Goal: Information Seeking & Learning: Learn about a topic

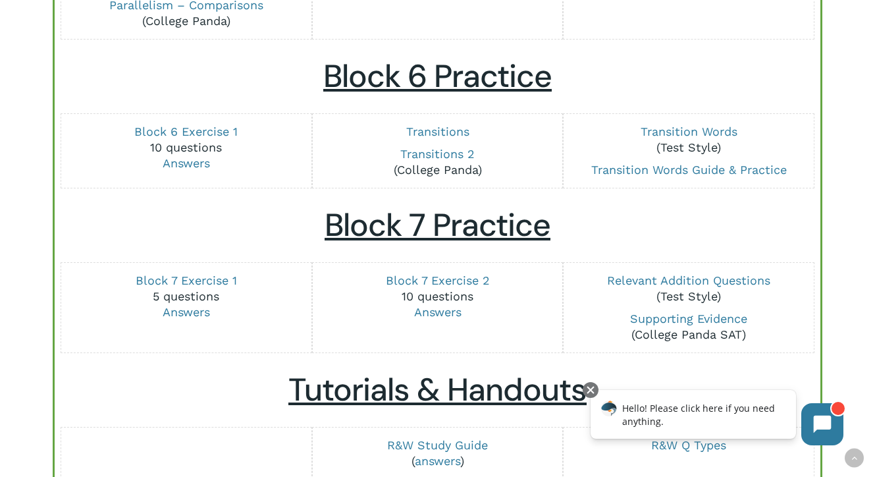
scroll to position [1592, 0]
click at [446, 151] on link "Transitions 2" at bounding box center [437, 153] width 74 height 14
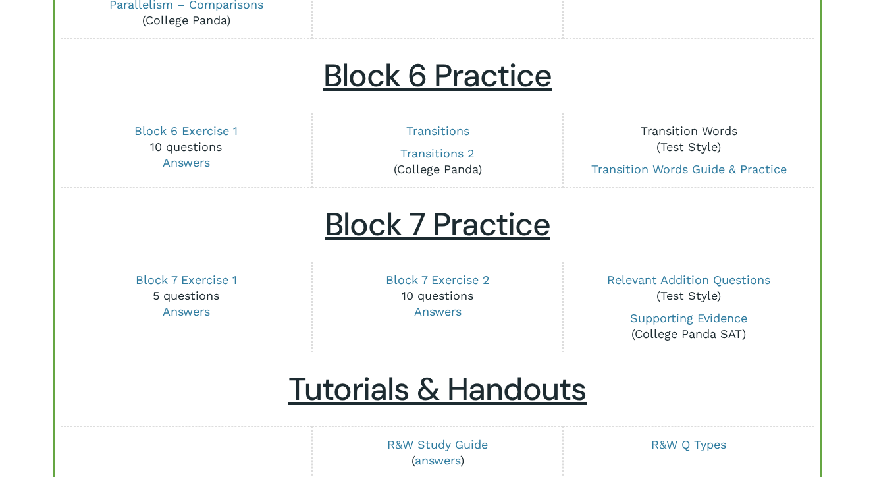
click at [712, 132] on link "Transition Words" at bounding box center [689, 131] width 97 height 14
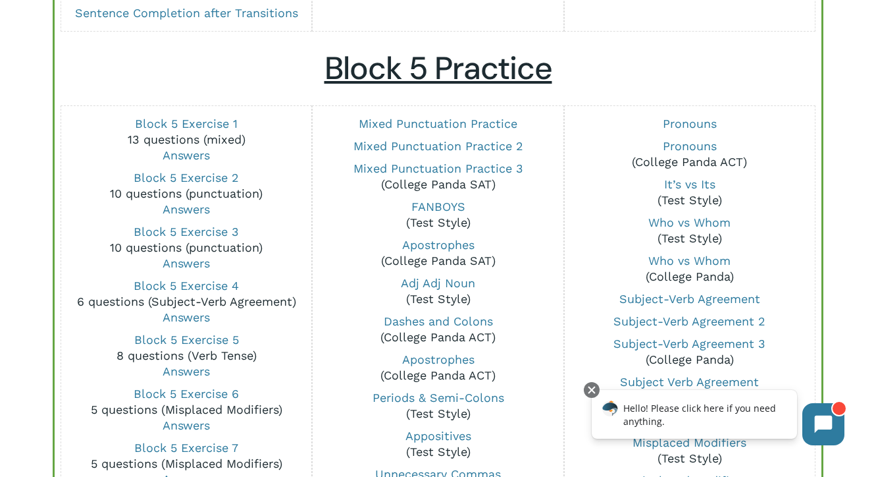
scroll to position [975, 0]
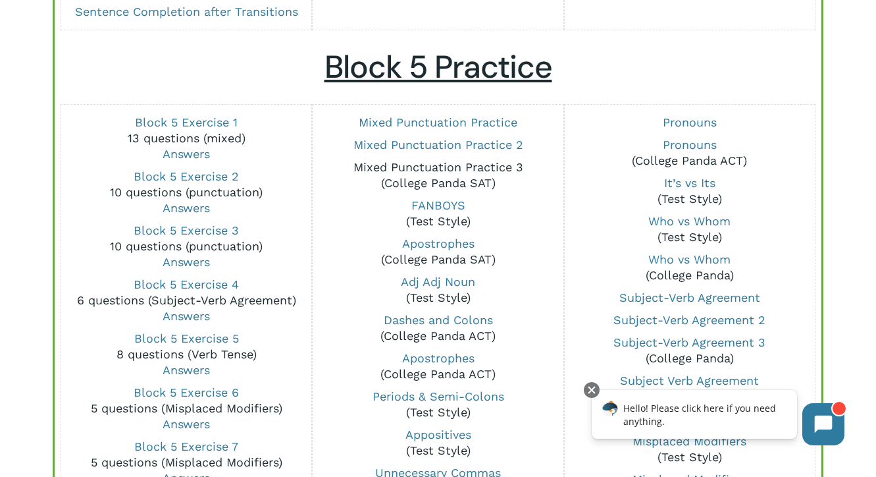
click at [470, 164] on link "Mixed Punctuation Practice 3" at bounding box center [439, 167] width 170 height 14
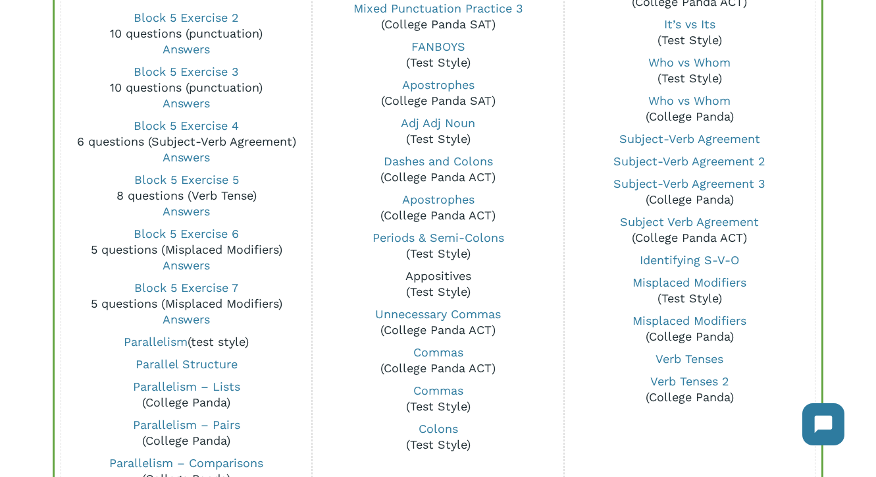
scroll to position [1135, 0]
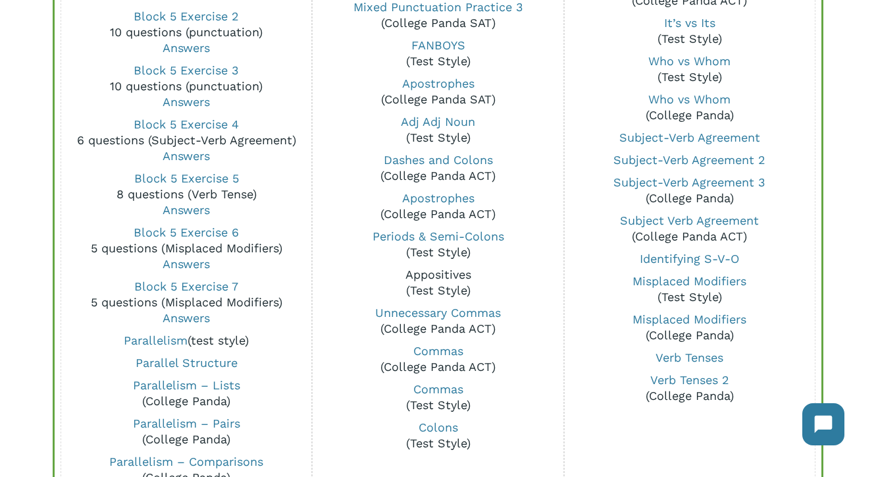
click at [440, 271] on link "Appositives" at bounding box center [439, 274] width 66 height 14
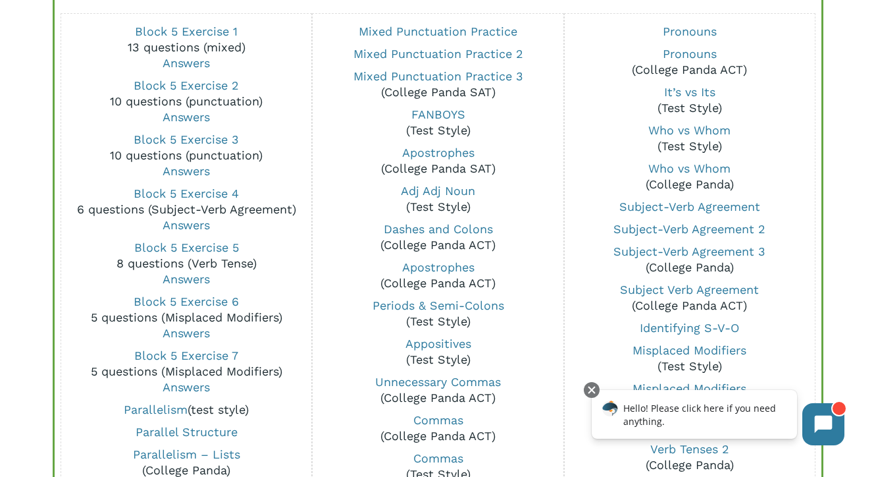
scroll to position [1063, 0]
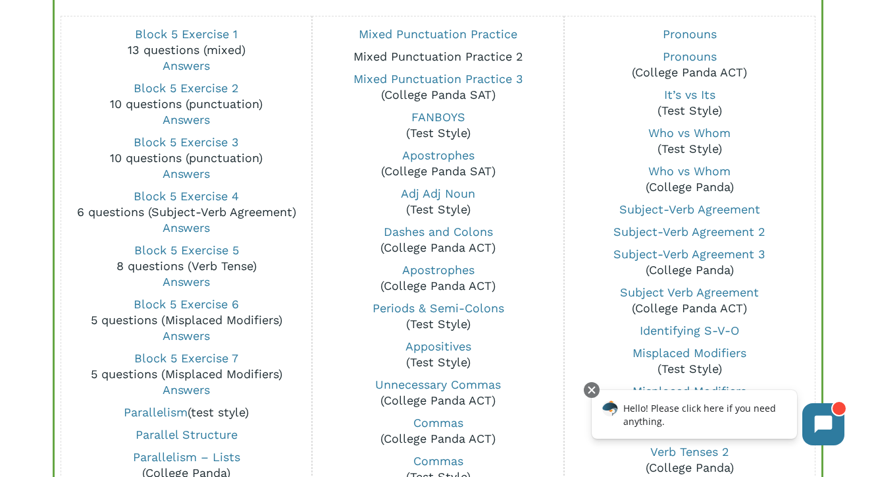
click at [462, 53] on link "Mixed Punctuation Practice 2" at bounding box center [439, 56] width 170 height 14
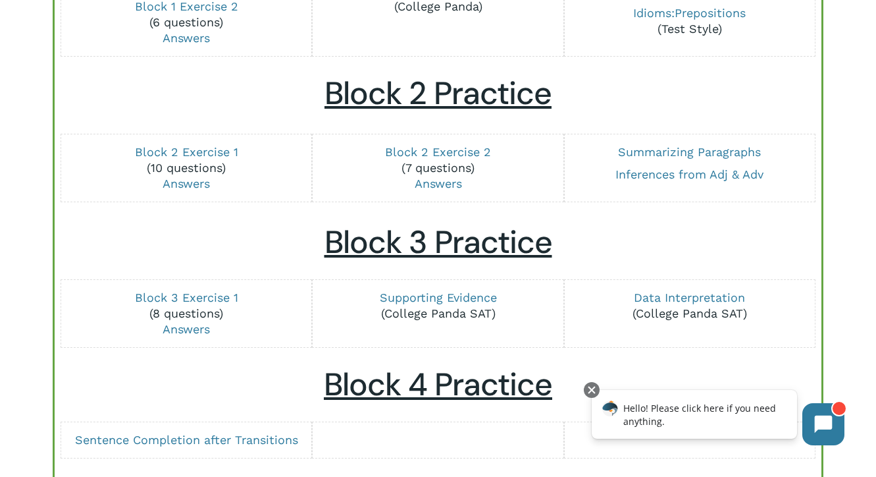
scroll to position [309, 0]
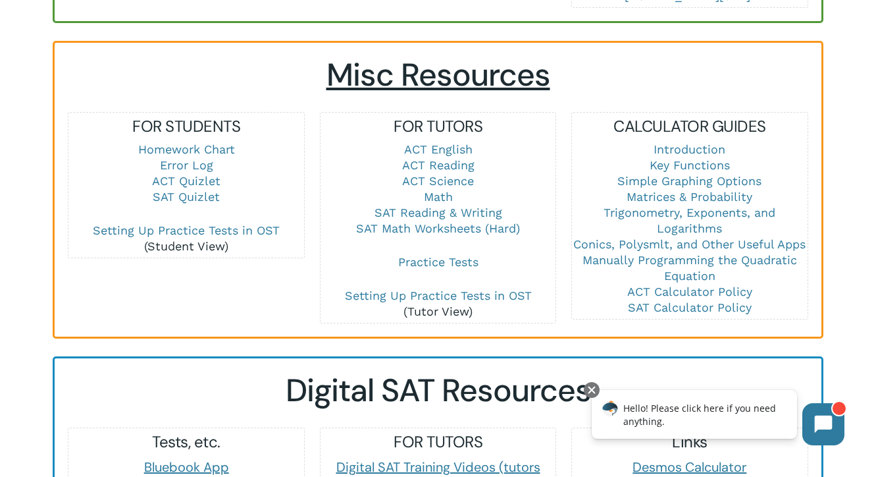
scroll to position [896, 0]
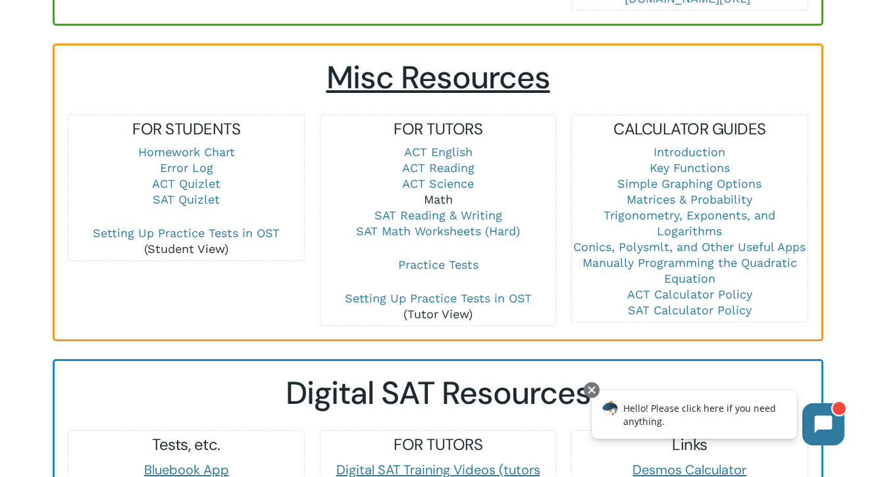
click at [435, 192] on link "Math" at bounding box center [438, 199] width 29 height 14
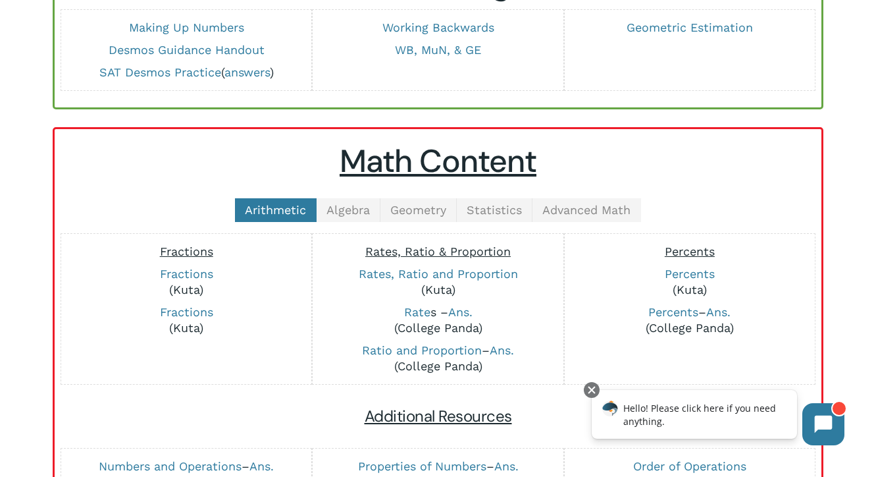
scroll to position [212, 0]
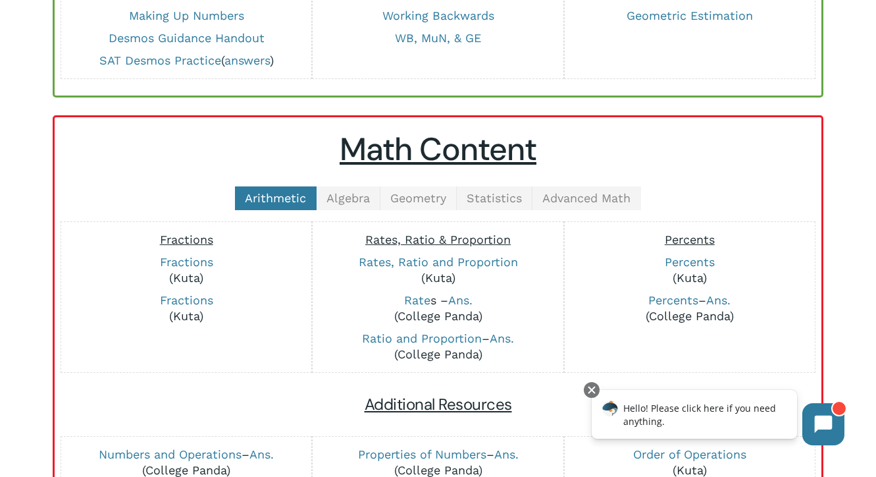
click at [427, 202] on span "Geometry" at bounding box center [418, 198] width 56 height 14
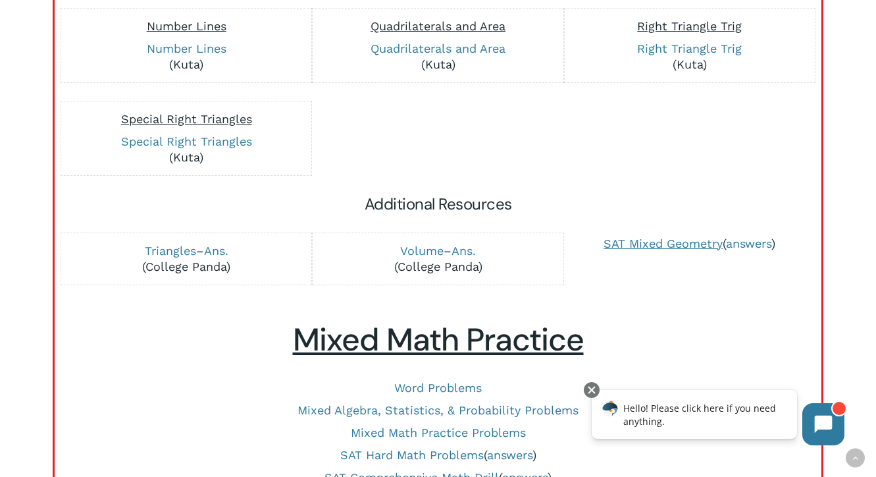
scroll to position [688, 0]
click at [180, 251] on link "Triangles" at bounding box center [170, 250] width 51 height 14
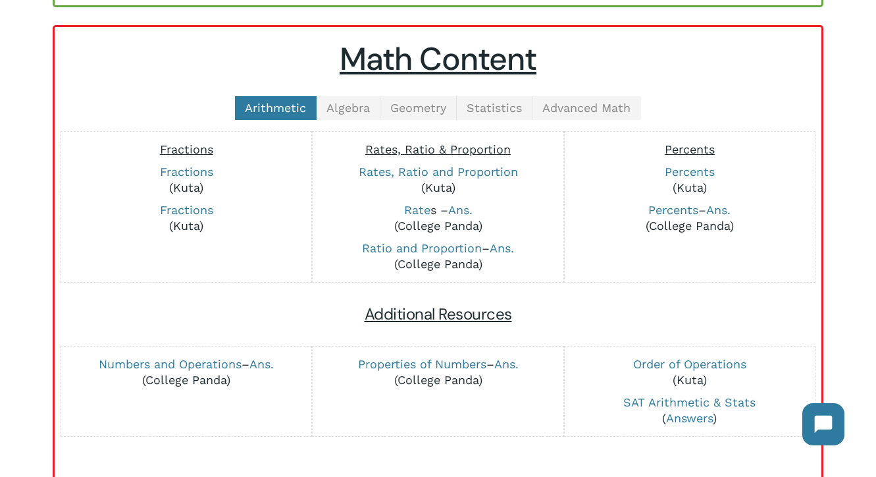
scroll to position [296, 0]
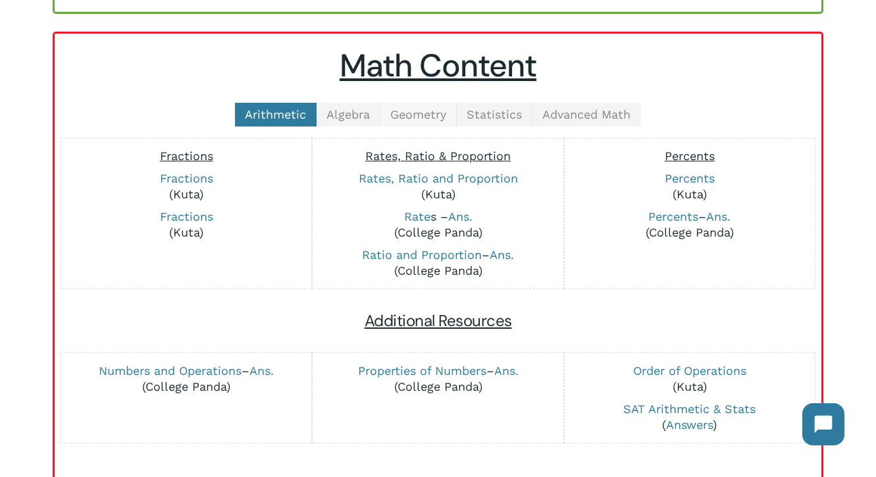
click at [419, 121] on span "Geometry" at bounding box center [418, 114] width 56 height 14
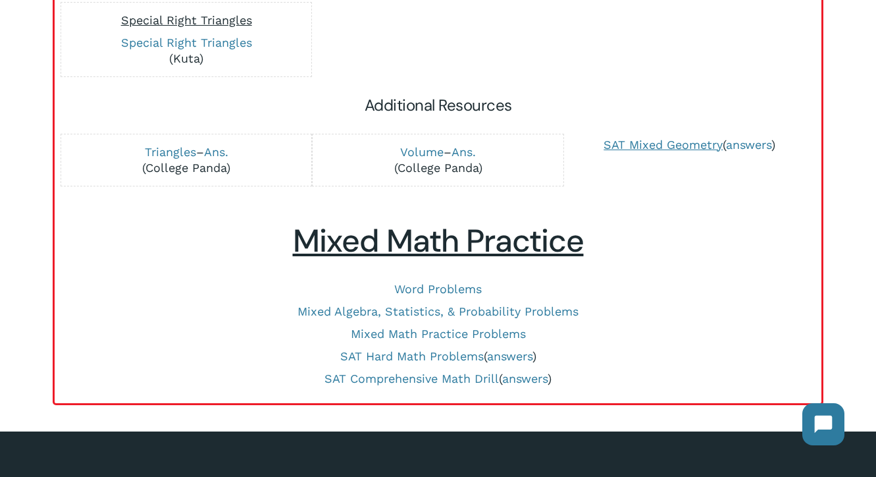
scroll to position [788, 0]
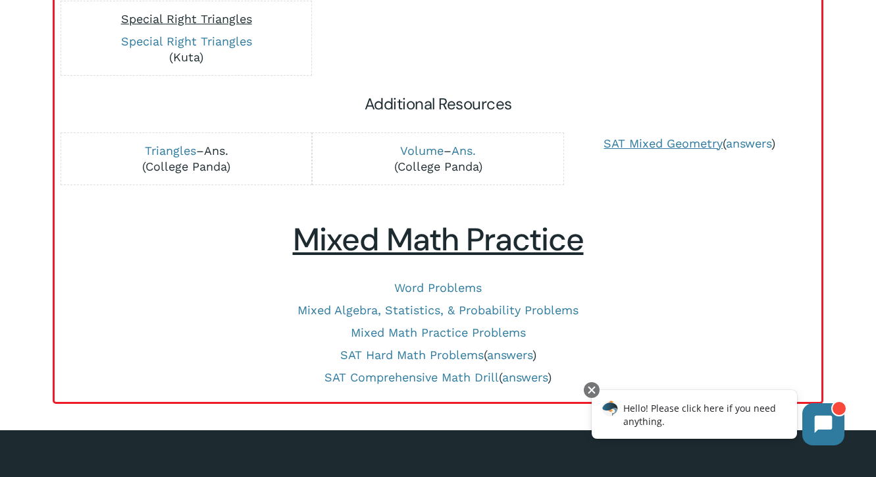
click at [209, 154] on link "Ans." at bounding box center [216, 151] width 24 height 14
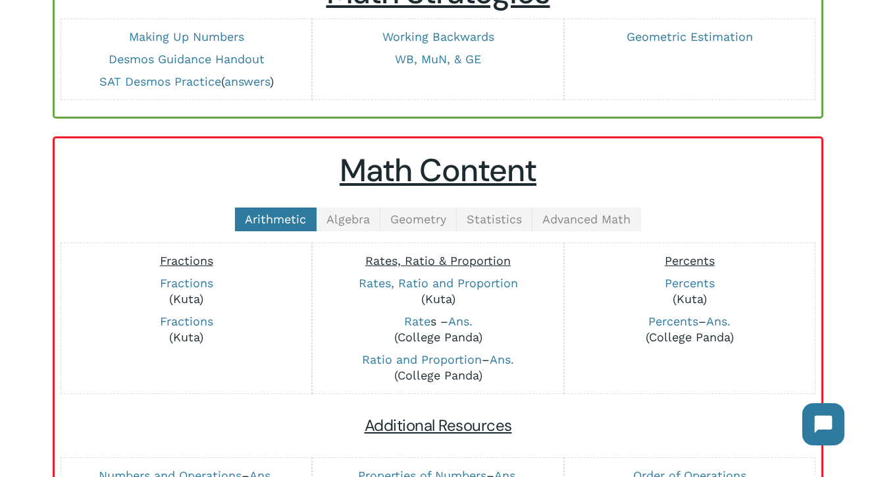
scroll to position [169, 0]
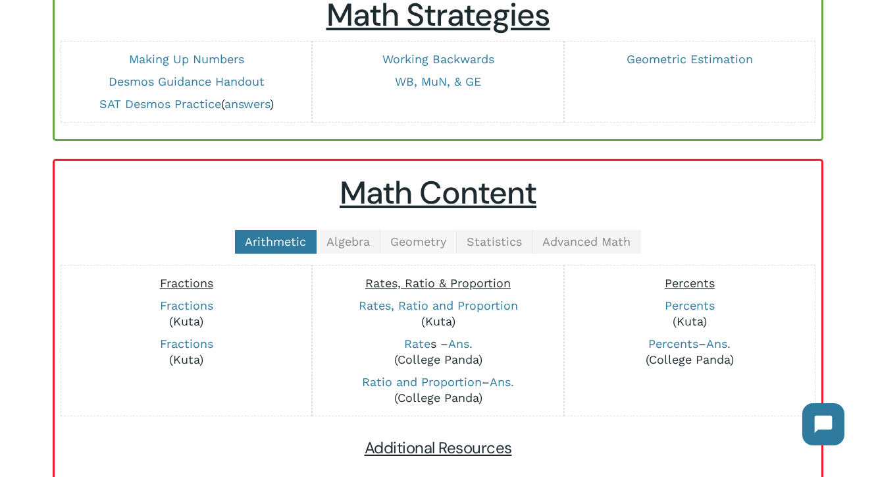
click at [422, 249] on link "Geometry" at bounding box center [419, 242] width 76 height 24
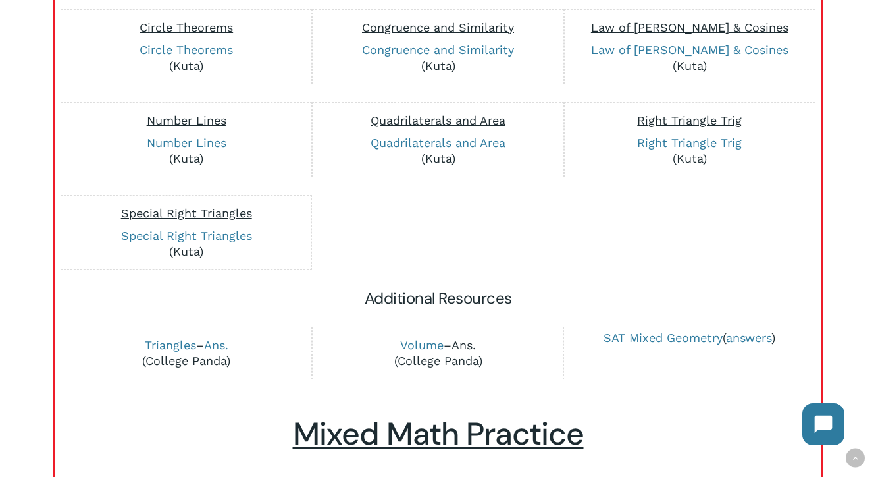
scroll to position [585, 0]
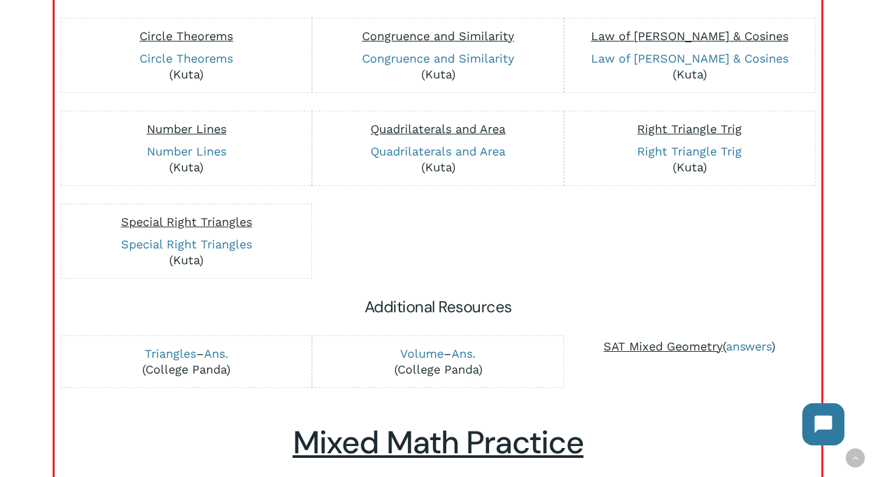
click at [709, 349] on span "SAT Mixed Geometry" at bounding box center [663, 346] width 119 height 14
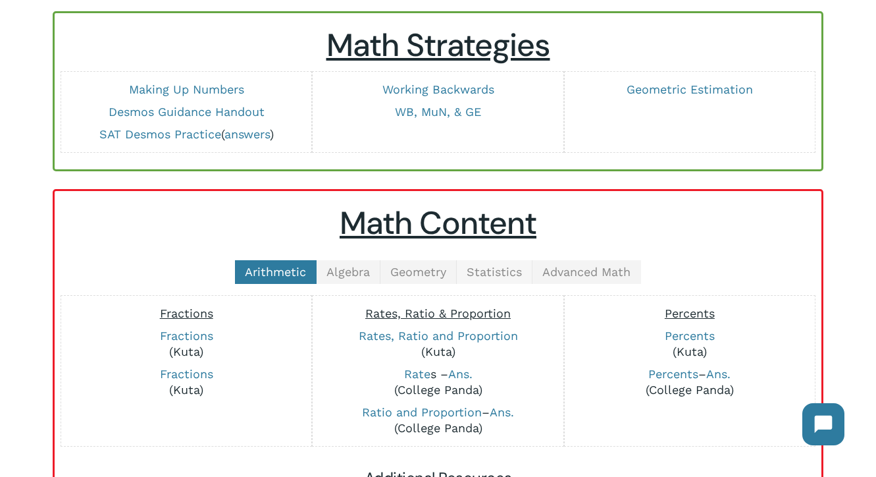
scroll to position [149, 0]
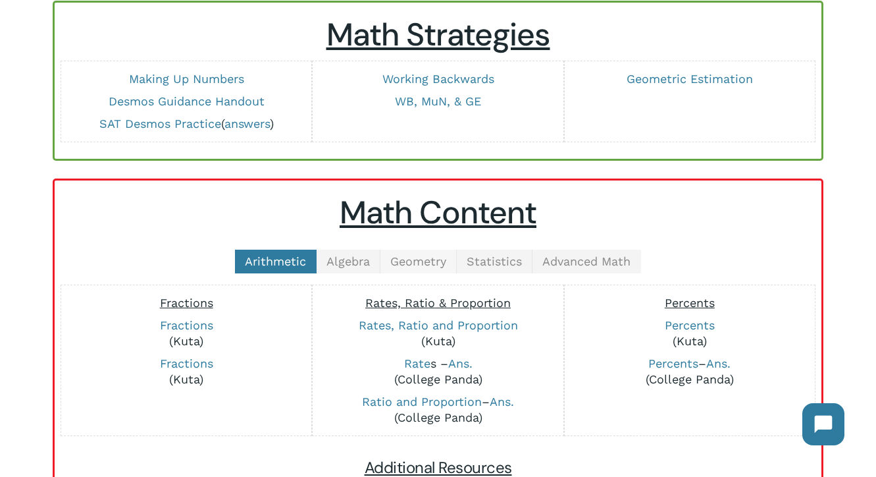
click at [418, 259] on span "Geometry" at bounding box center [418, 261] width 56 height 14
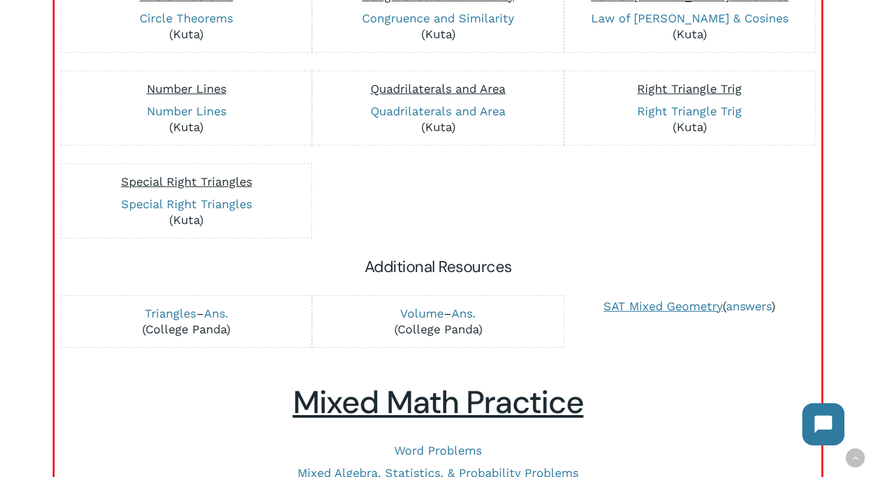
scroll to position [627, 0]
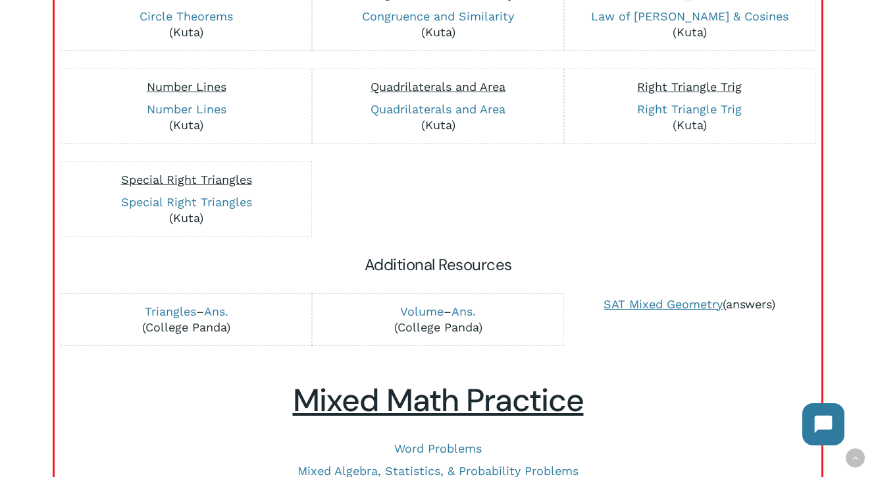
click at [763, 303] on link "answers" at bounding box center [748, 304] width 45 height 14
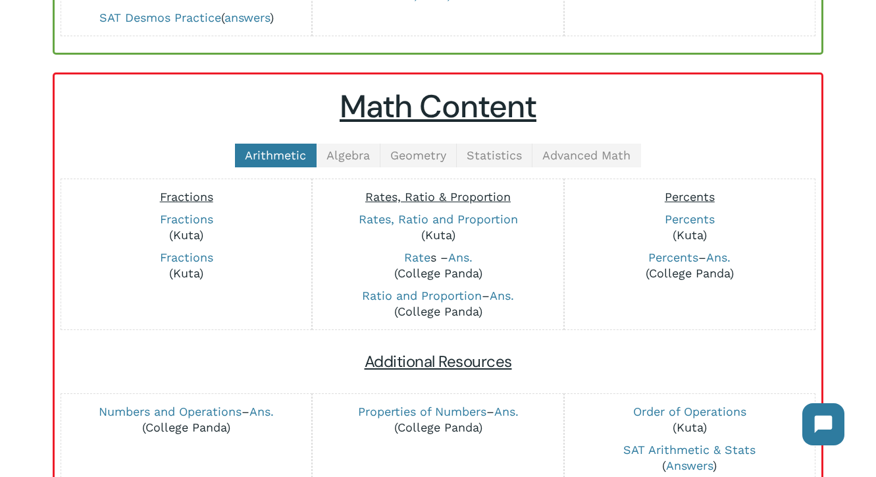
scroll to position [240, 0]
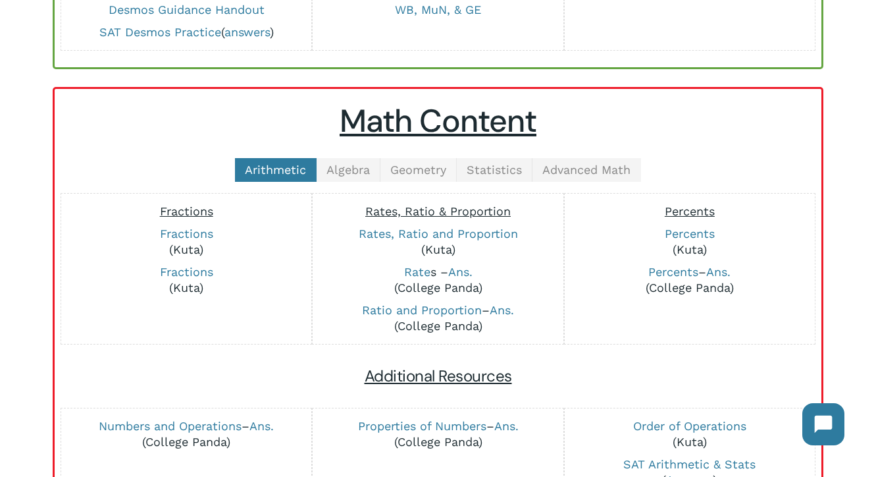
click at [422, 174] on span "Geometry" at bounding box center [418, 170] width 56 height 14
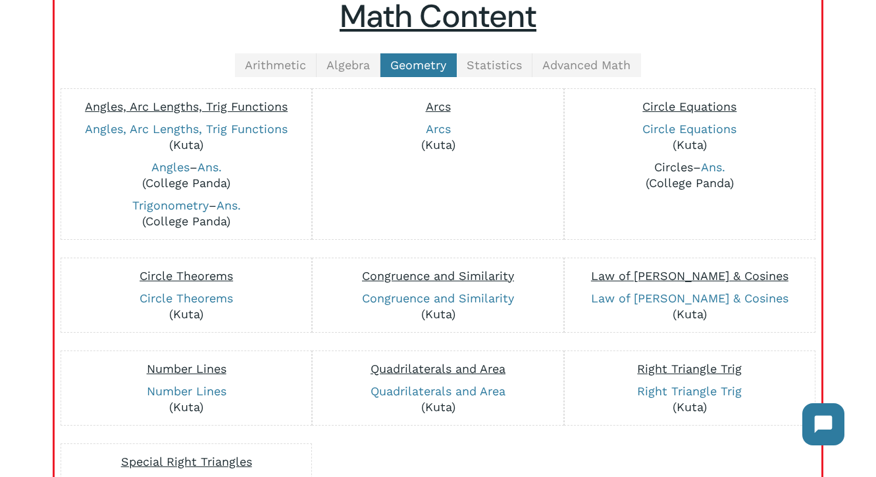
scroll to position [346, 0]
click at [678, 163] on link "Circles" at bounding box center [674, 166] width 39 height 14
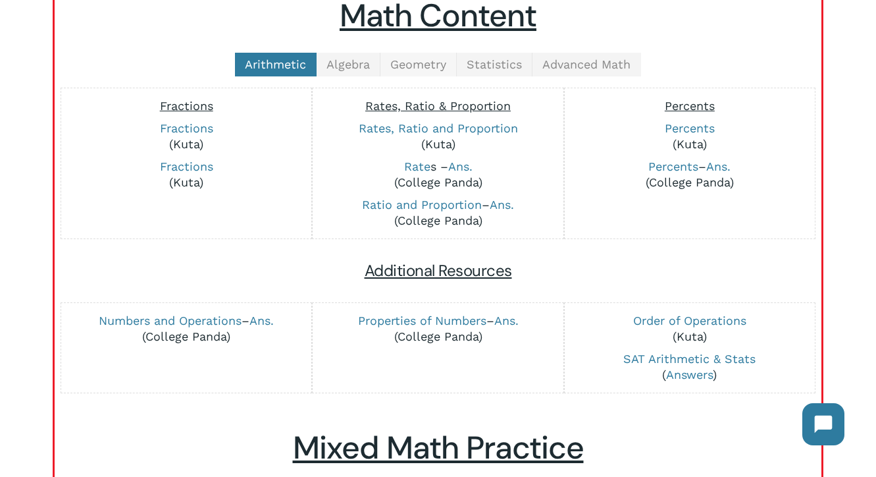
click at [426, 67] on span "Geometry" at bounding box center [418, 64] width 56 height 14
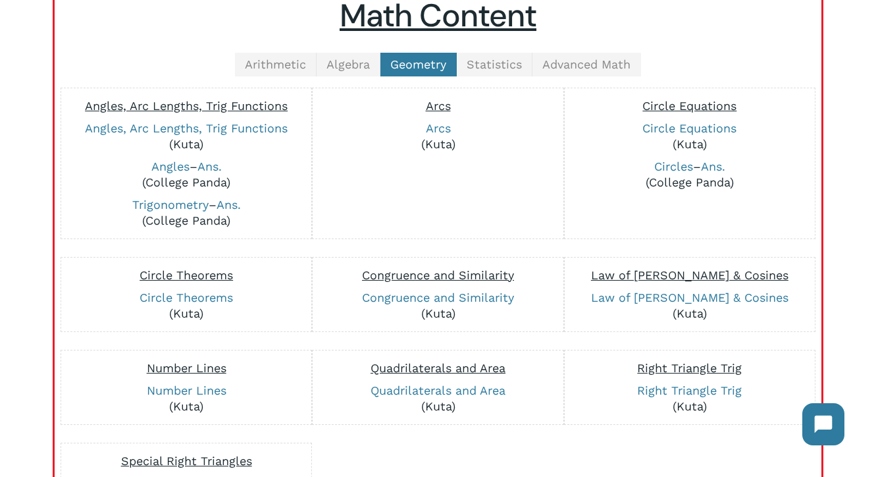
scroll to position [362, 0]
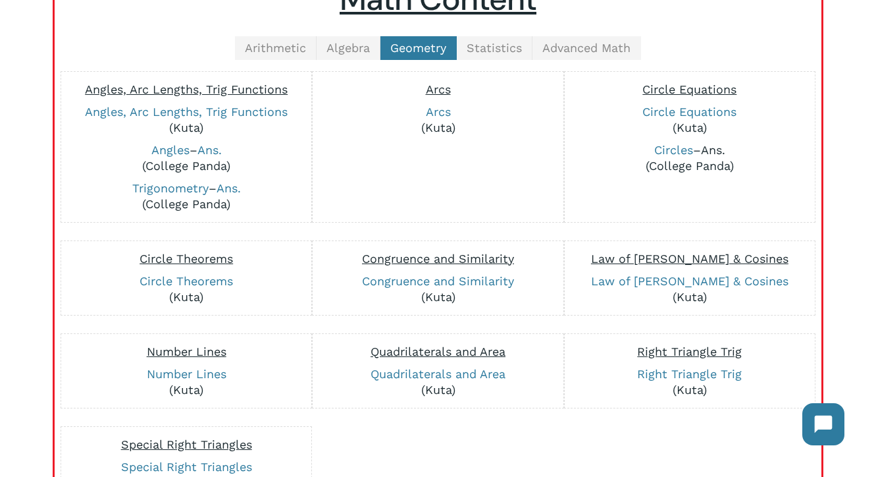
click at [714, 148] on link "Ans." at bounding box center [713, 150] width 24 height 14
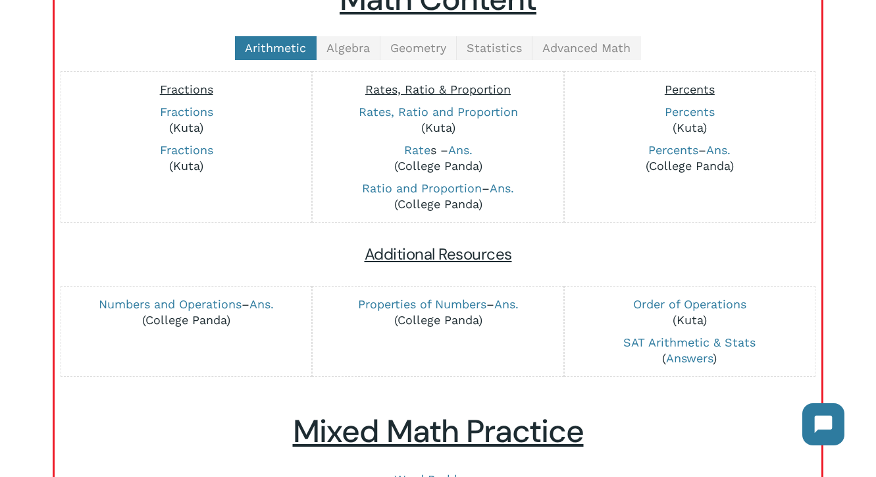
click at [428, 49] on span "Geometry" at bounding box center [418, 48] width 56 height 14
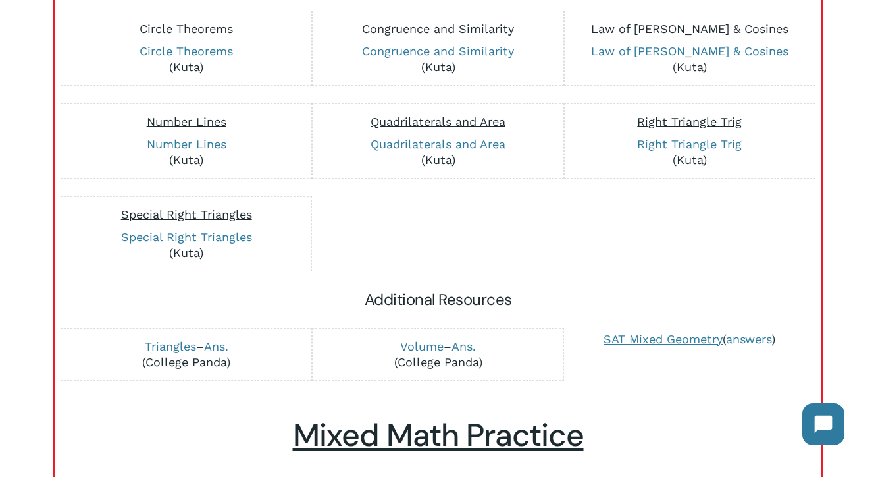
scroll to position [600, 0]
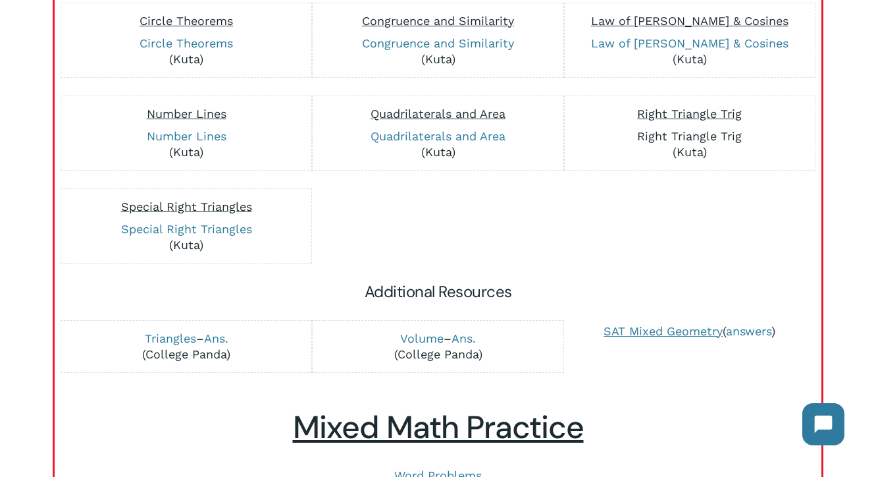
click at [696, 137] on link "Right Triangle Trig" at bounding box center [689, 136] width 105 height 14
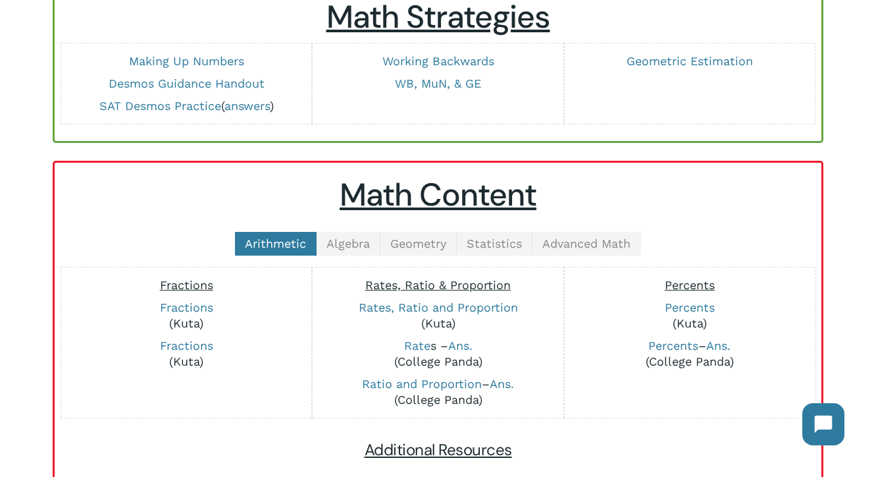
scroll to position [165, 0]
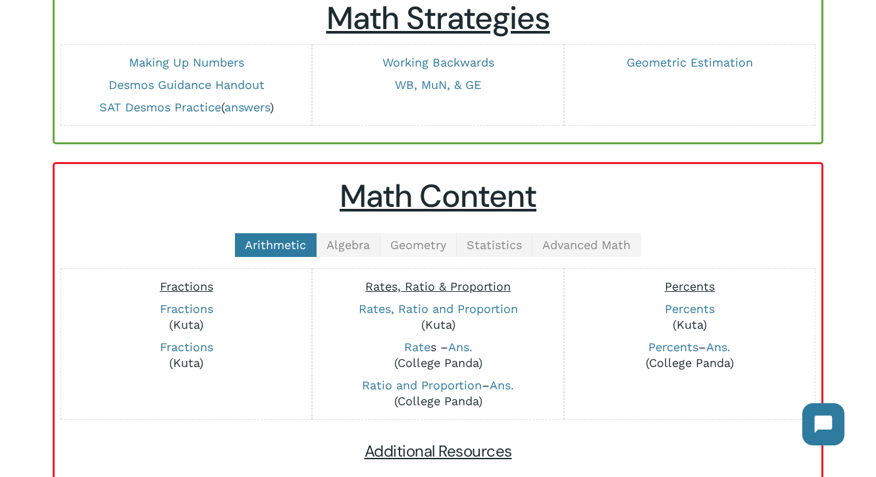
click at [411, 253] on link "Geometry" at bounding box center [419, 245] width 76 height 24
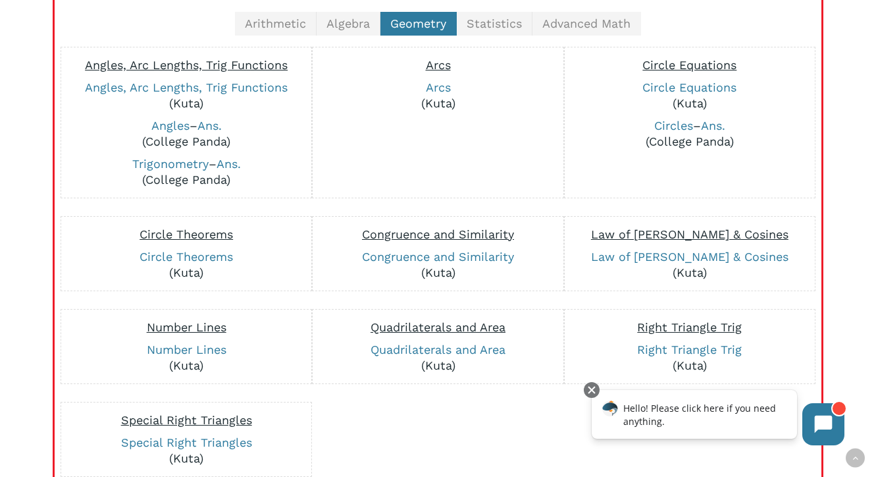
scroll to position [394, 0]
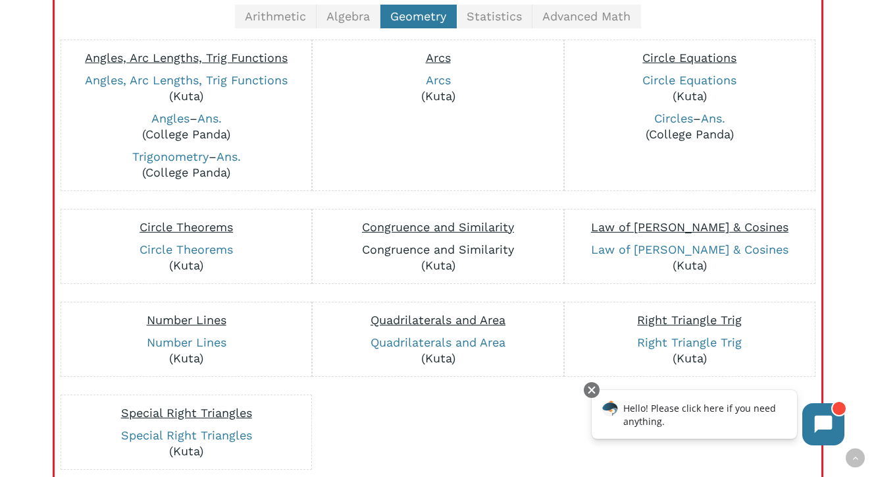
click at [477, 250] on link "Congruence and Similarity" at bounding box center [438, 249] width 152 height 14
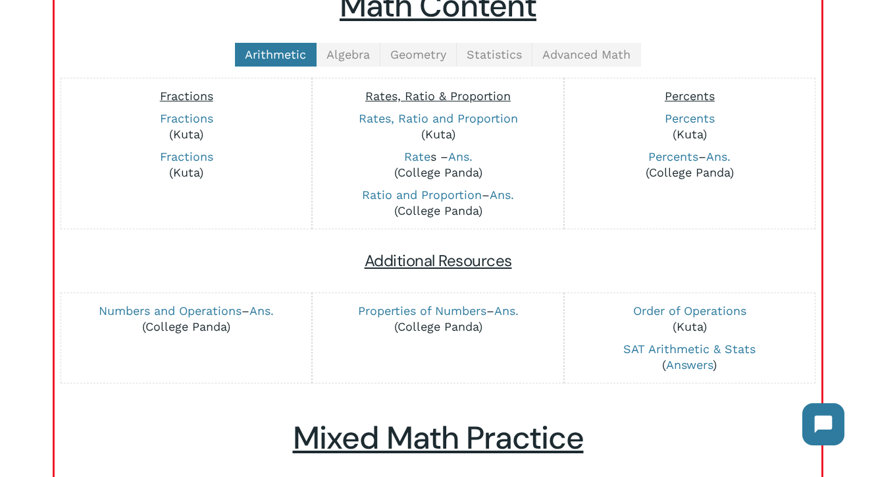
scroll to position [337, 0]
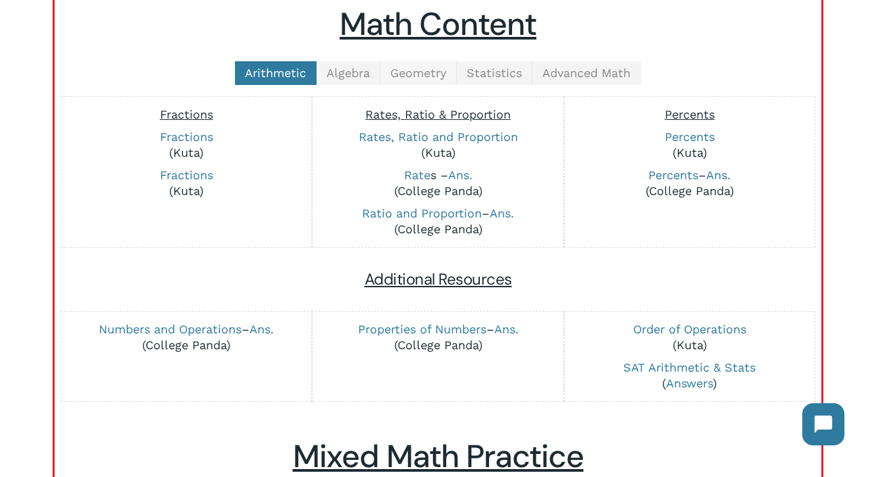
click at [434, 79] on span "Geometry" at bounding box center [418, 73] width 56 height 14
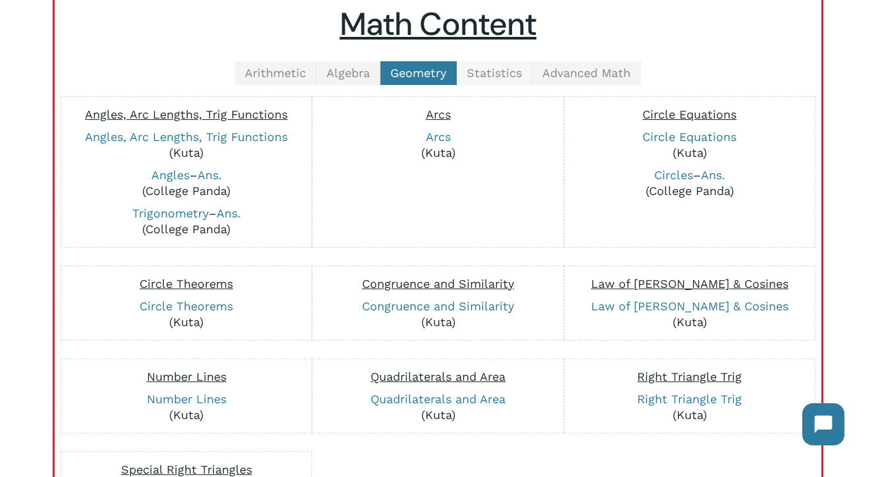
click at [497, 75] on span "Statistics" at bounding box center [494, 73] width 55 height 14
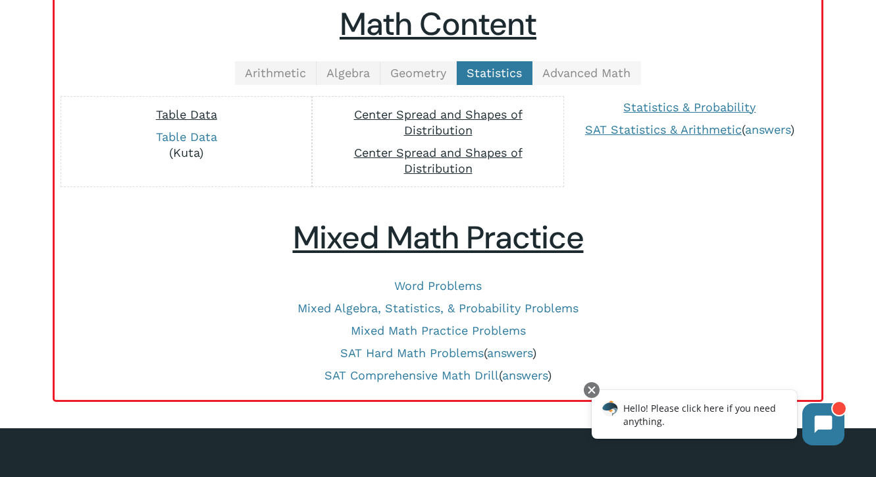
click at [575, 80] on link "Advanced Math" at bounding box center [587, 73] width 109 height 24
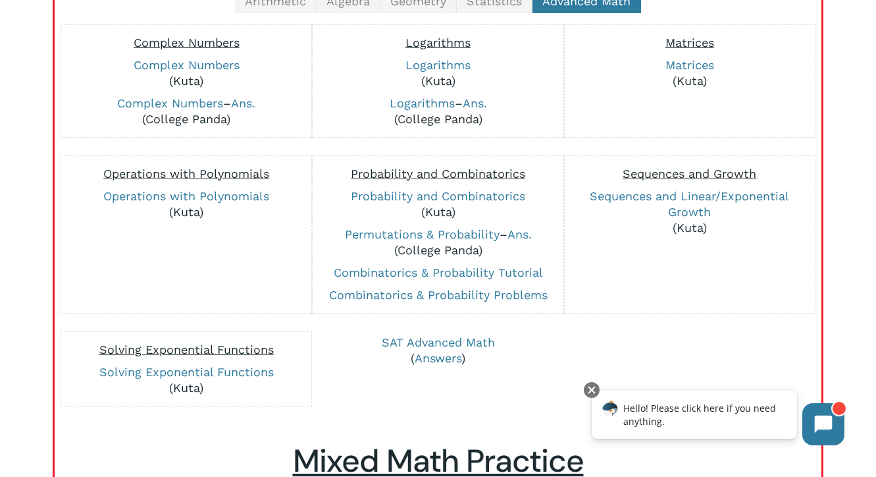
scroll to position [407, 0]
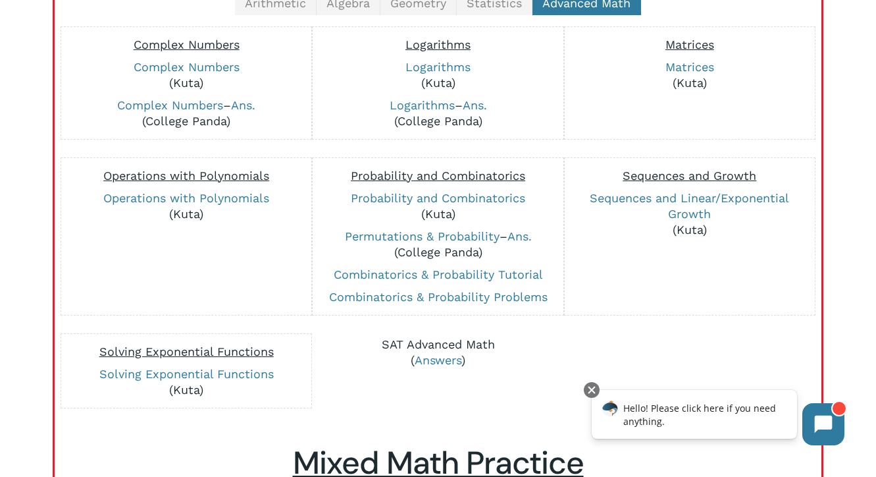
click at [416, 344] on link "SAT Advanced Math" at bounding box center [438, 344] width 113 height 14
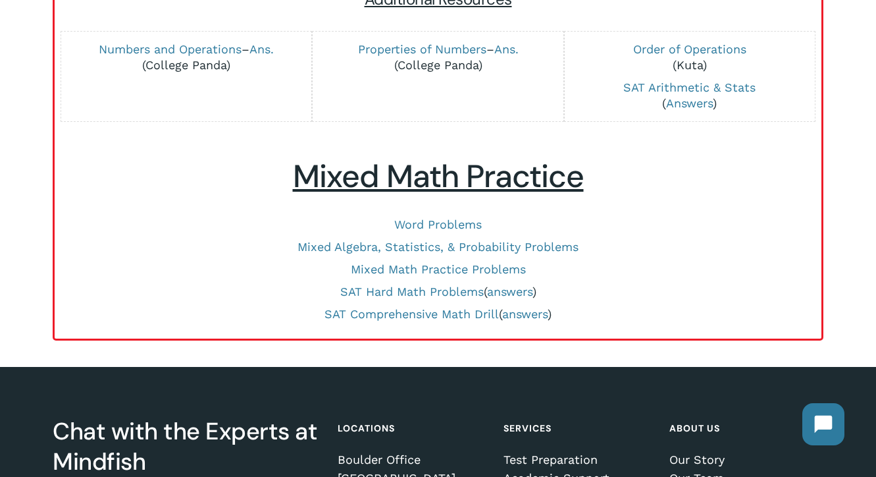
scroll to position [618, 0]
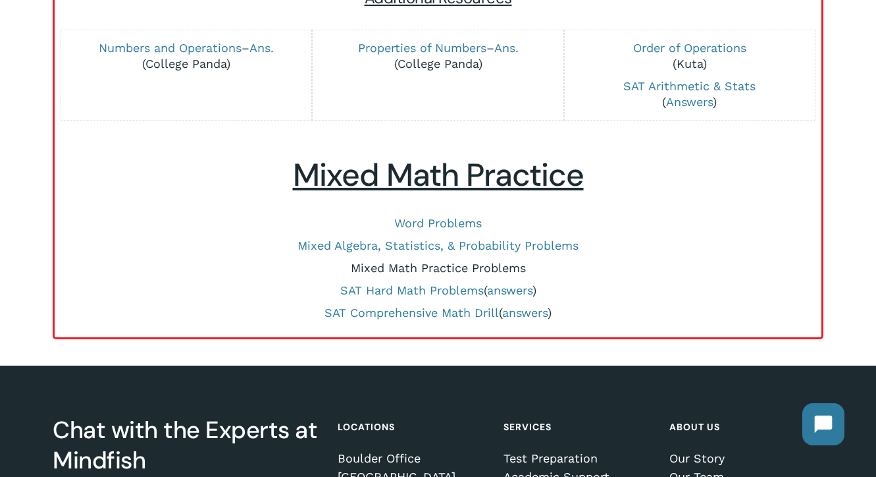
click at [454, 273] on link "Mixed Math Practice Problems" at bounding box center [438, 268] width 175 height 14
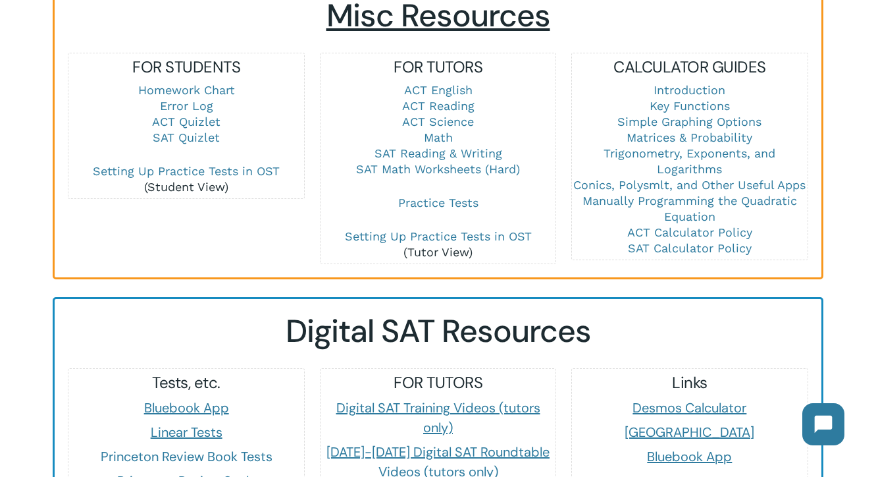
scroll to position [975, 0]
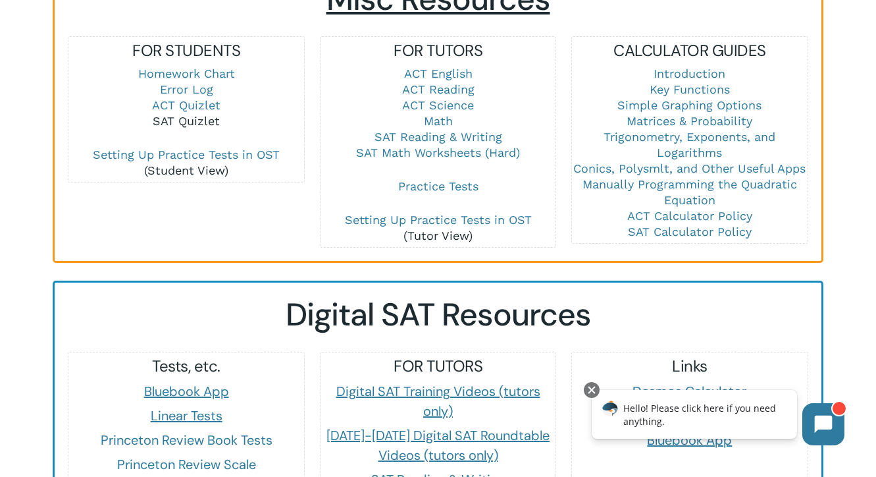
click at [205, 114] on link "SAT Quizlet" at bounding box center [186, 121] width 67 height 14
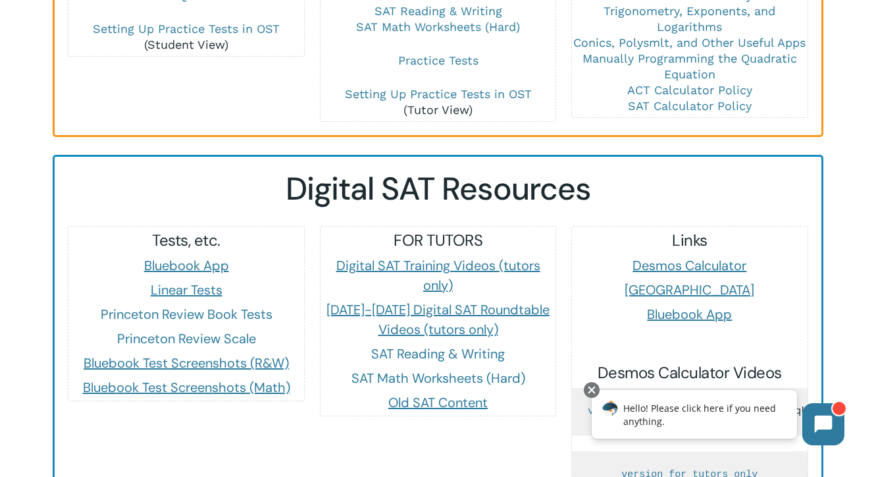
scroll to position [1106, 0]
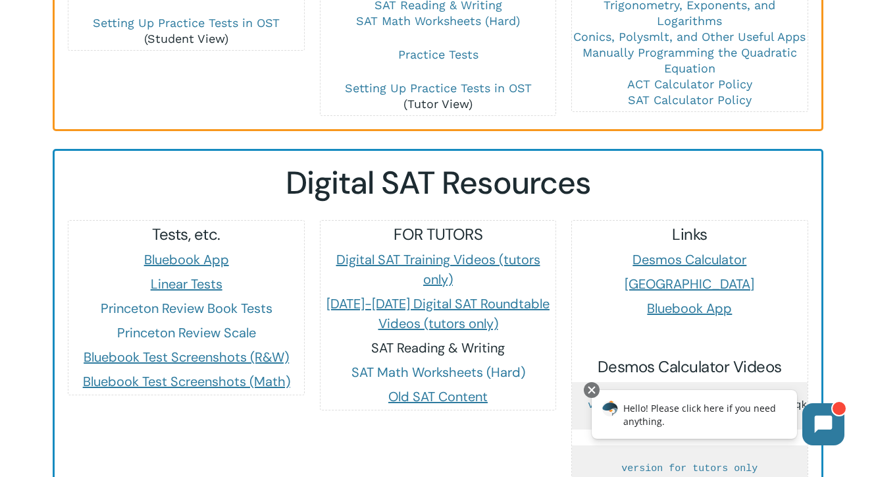
click at [415, 339] on link "SAT Reading & Writing" at bounding box center [438, 347] width 134 height 17
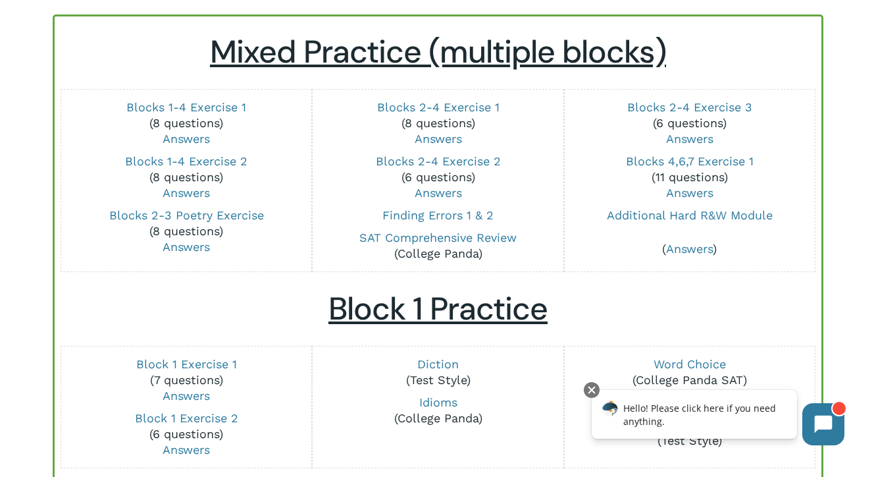
scroll to position [136, 0]
click at [473, 240] on link "SAT Comprehensive Review" at bounding box center [438, 237] width 157 height 14
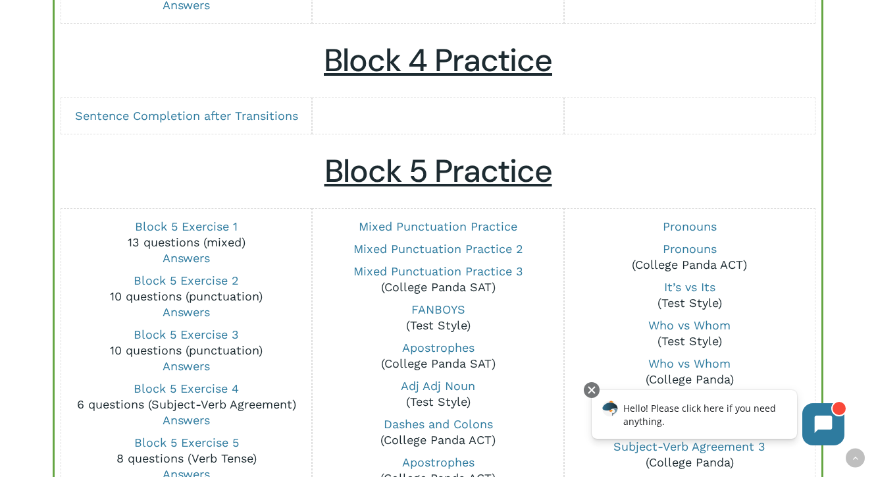
scroll to position [870, 0]
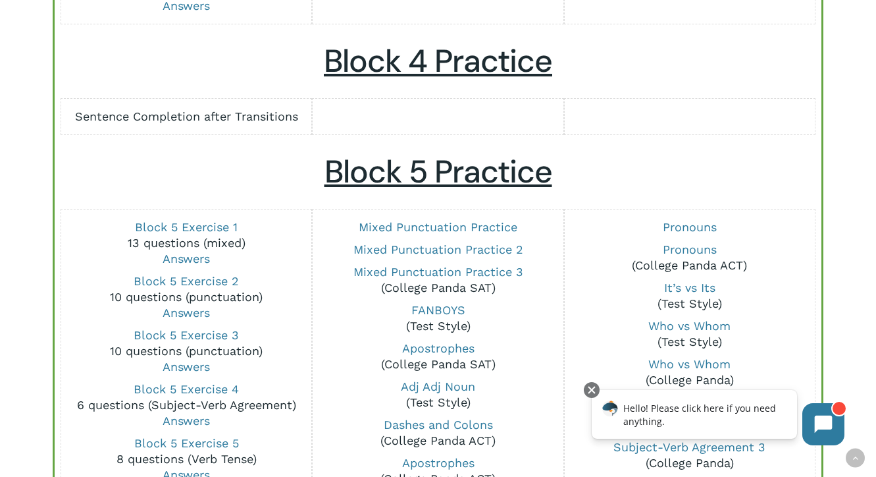
click at [207, 122] on link "Sentence Completion after Transitions" at bounding box center [186, 116] width 223 height 14
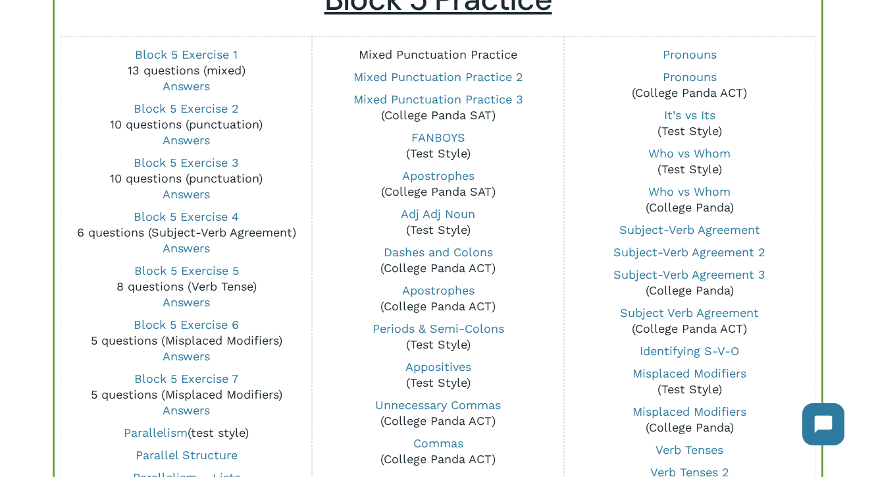
scroll to position [1044, 0]
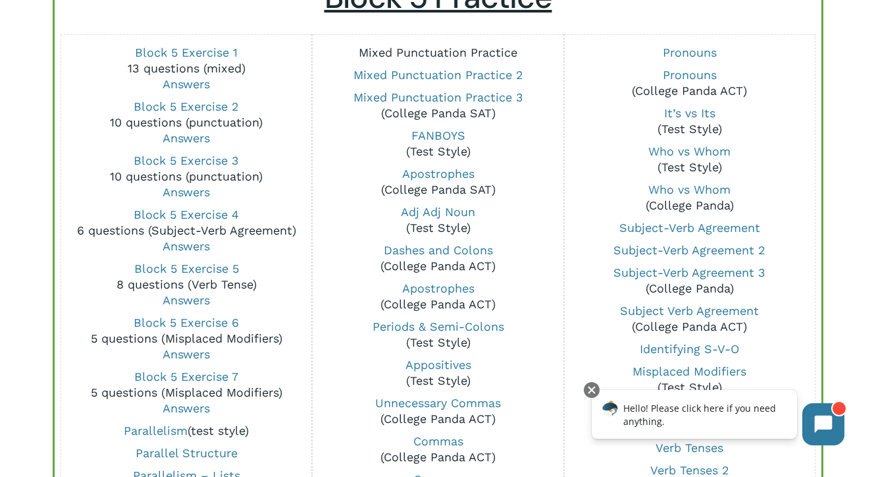
click at [457, 52] on link "Mixed Punctuation Practice" at bounding box center [438, 52] width 159 height 14
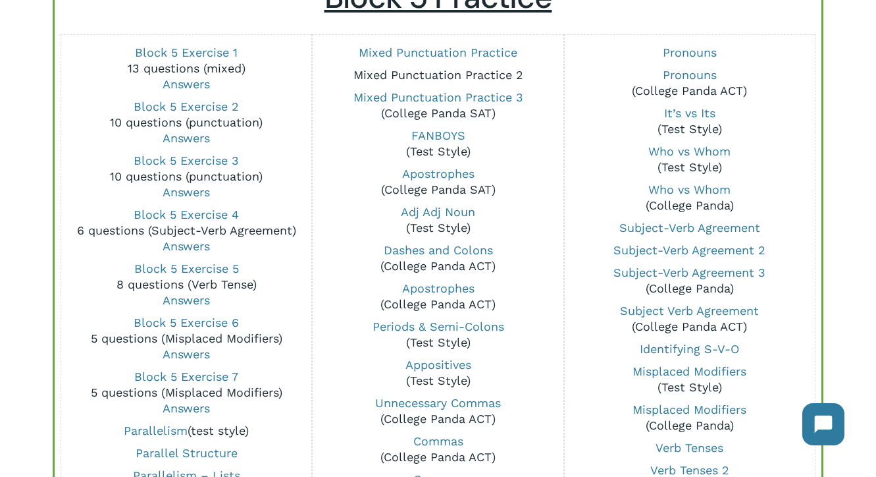
click at [500, 76] on link "Mixed Punctuation Practice 2" at bounding box center [439, 75] width 170 height 14
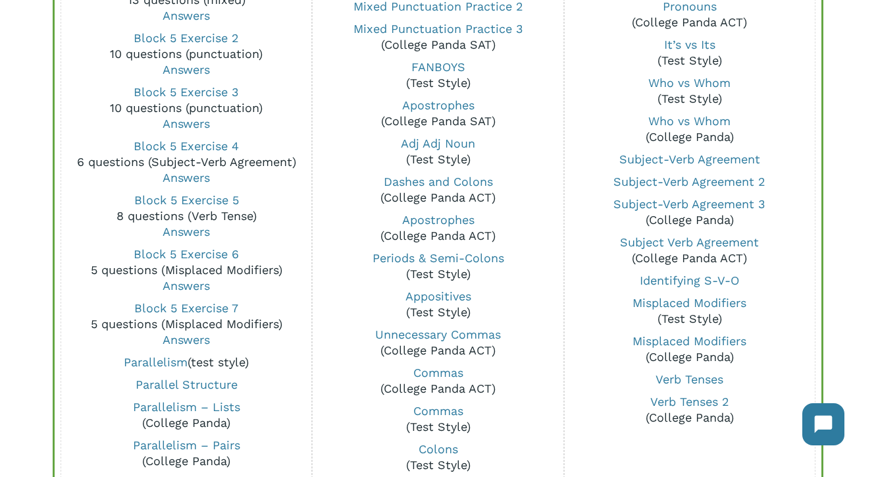
scroll to position [1118, 0]
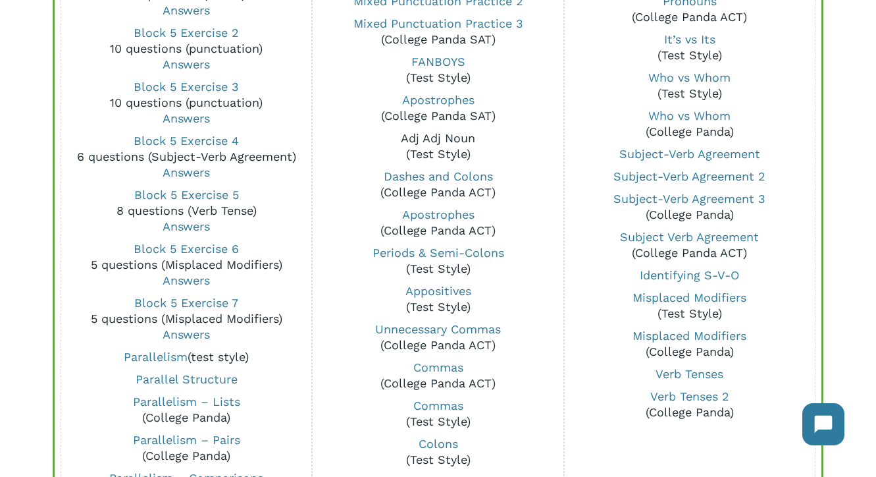
click at [444, 140] on link "Adj Adj Noun" at bounding box center [438, 138] width 74 height 14
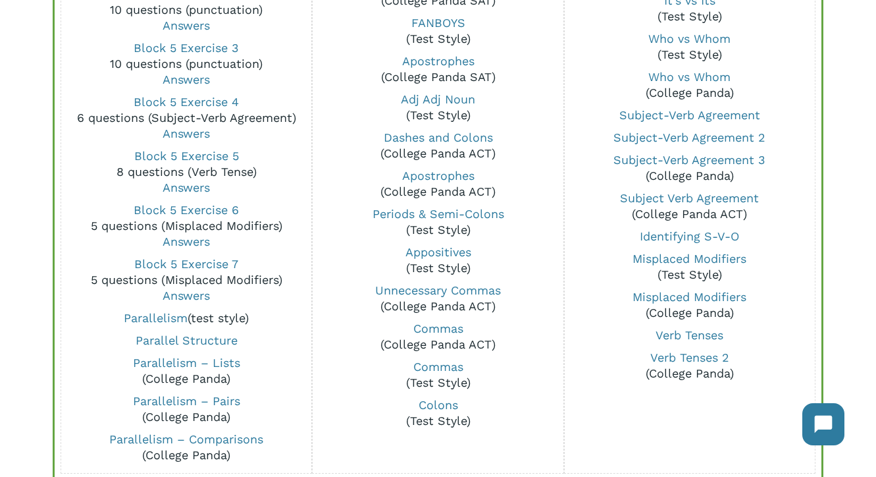
scroll to position [1163, 0]
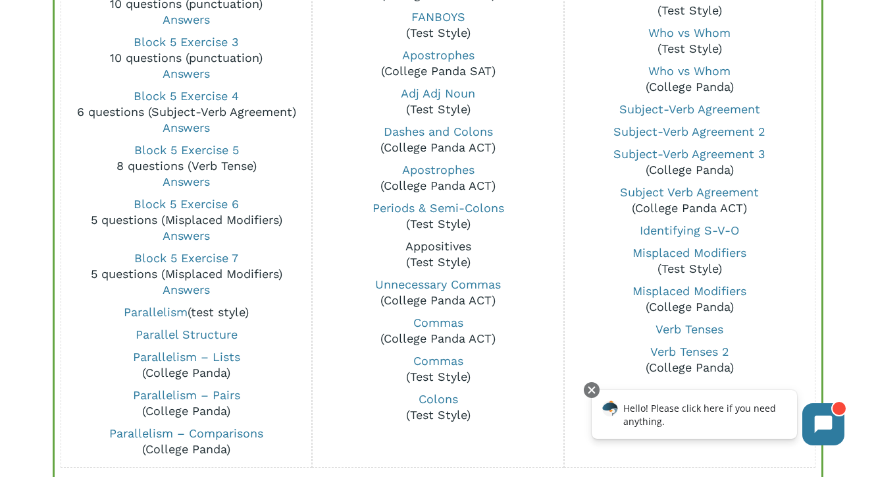
click at [458, 248] on link "Appositives" at bounding box center [439, 246] width 66 height 14
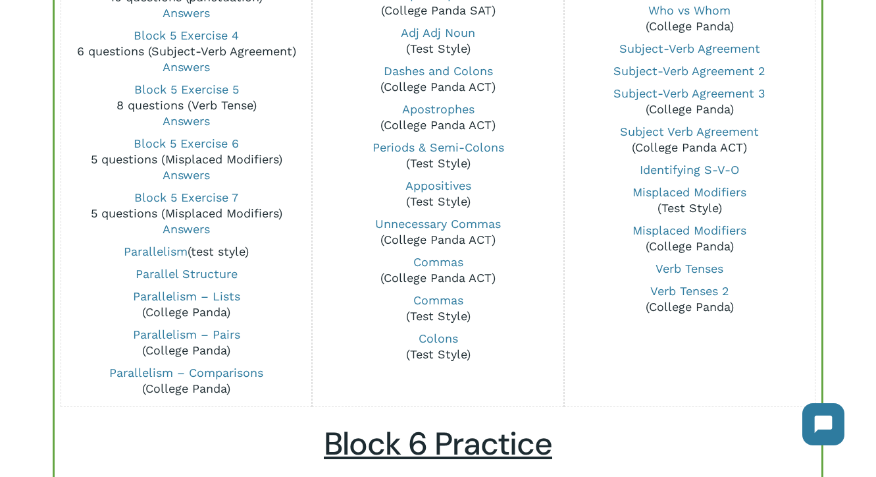
scroll to position [1224, 0]
click at [439, 340] on link "Colons" at bounding box center [439, 338] width 40 height 14
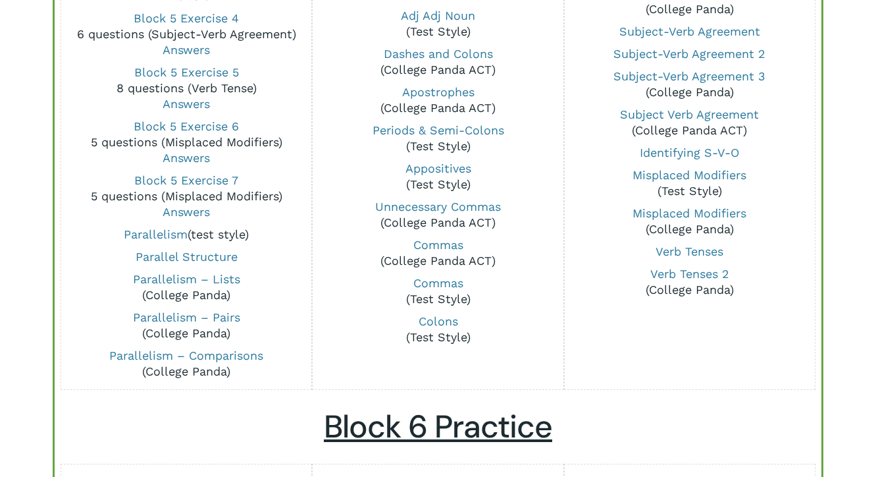
scroll to position [1245, 0]
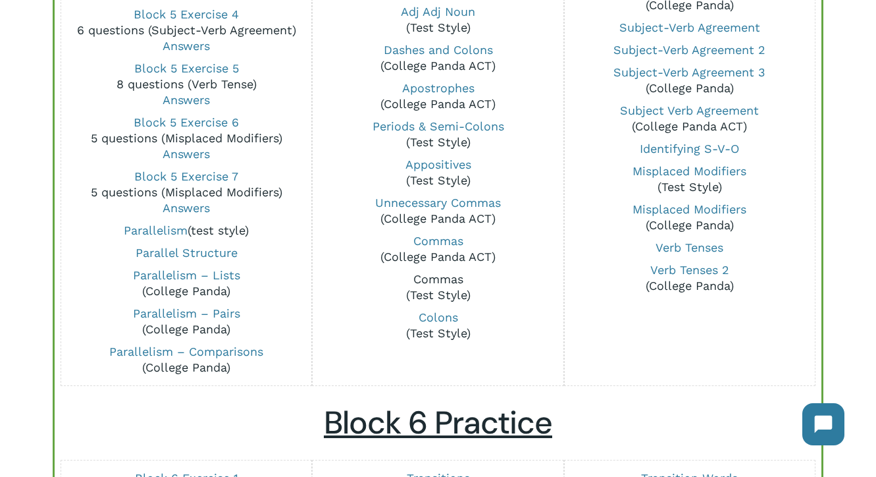
click at [448, 281] on link "Commas" at bounding box center [439, 279] width 50 height 14
